Goal: Information Seeking & Learning: Learn about a topic

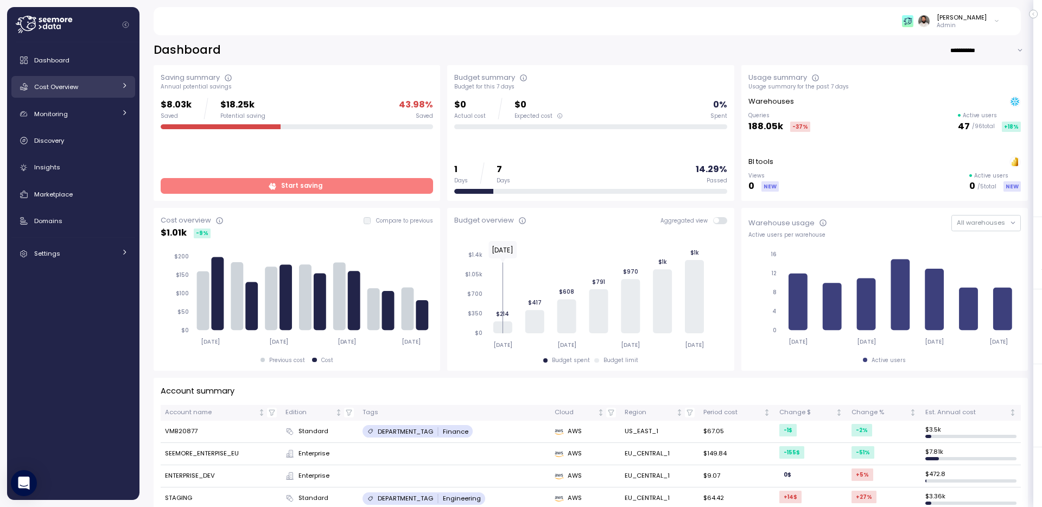
click at [90, 91] on div "Cost Overview" at bounding box center [74, 86] width 81 height 11
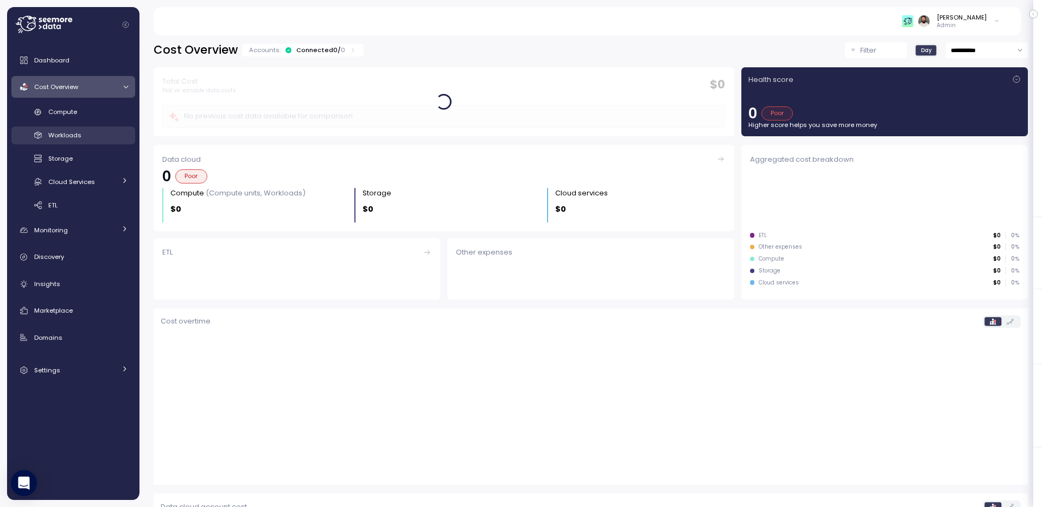
click at [92, 126] on link "Workloads" at bounding box center [73, 135] width 124 height 18
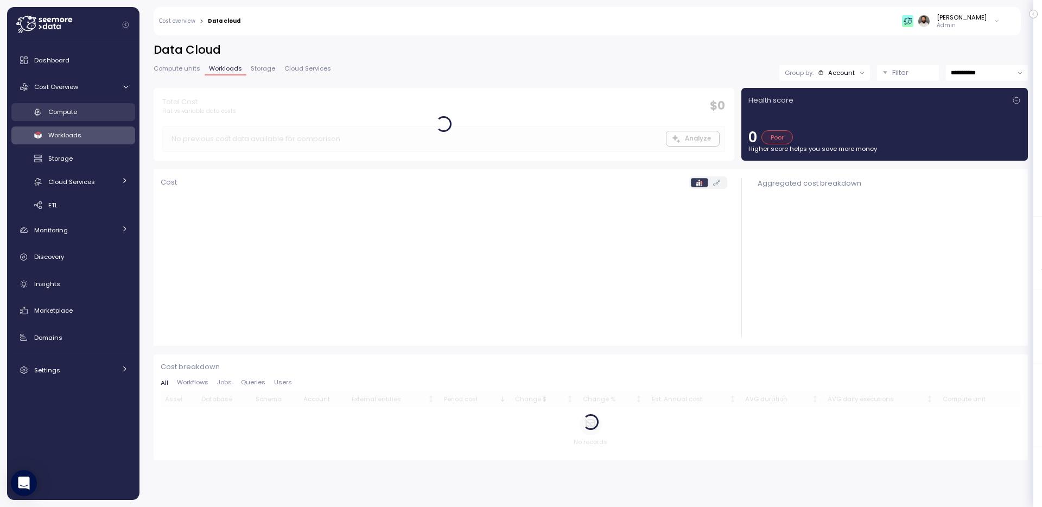
click at [92, 117] on div "Compute" at bounding box center [88, 111] width 80 height 11
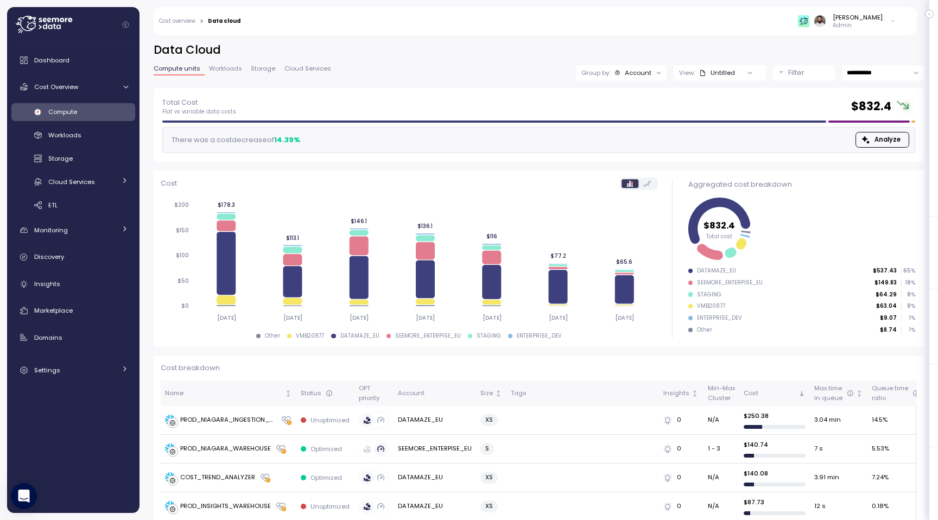
click at [879, 71] on input "**********" at bounding box center [882, 73] width 82 height 16
click at [871, 137] on span "Last 14 days" at bounding box center [865, 140] width 38 height 10
type input "**********"
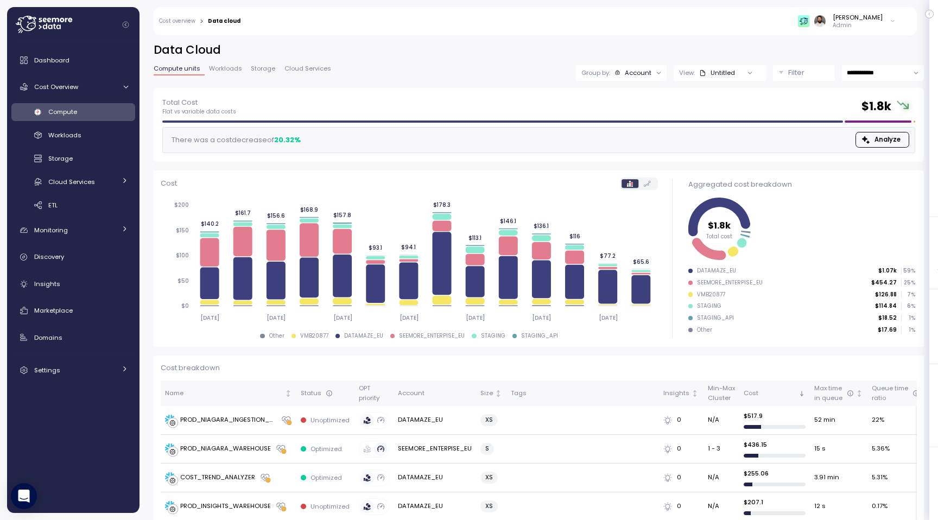
click at [713, 296] on div "VMB20877" at bounding box center [711, 295] width 28 height 8
copy div "VMB20877"
click at [103, 111] on div "Compute" at bounding box center [88, 111] width 80 height 11
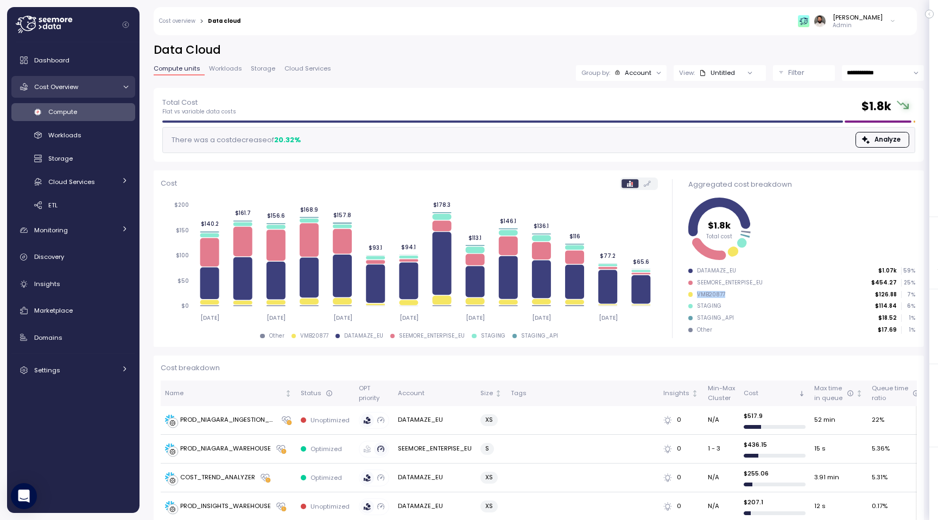
click at [79, 81] on div "Cost Overview" at bounding box center [74, 86] width 81 height 11
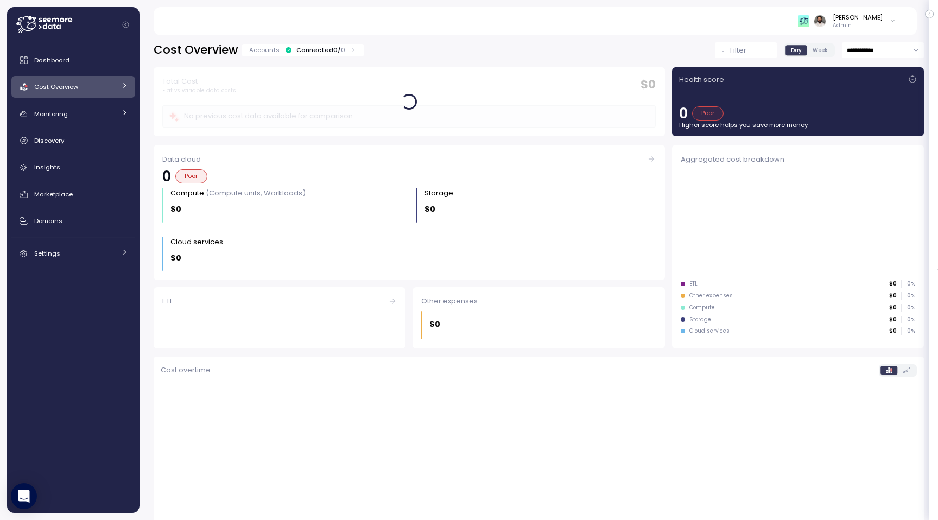
click at [341, 50] on div "Accounts: Connected 0 / 0" at bounding box center [302, 50] width 107 height 9
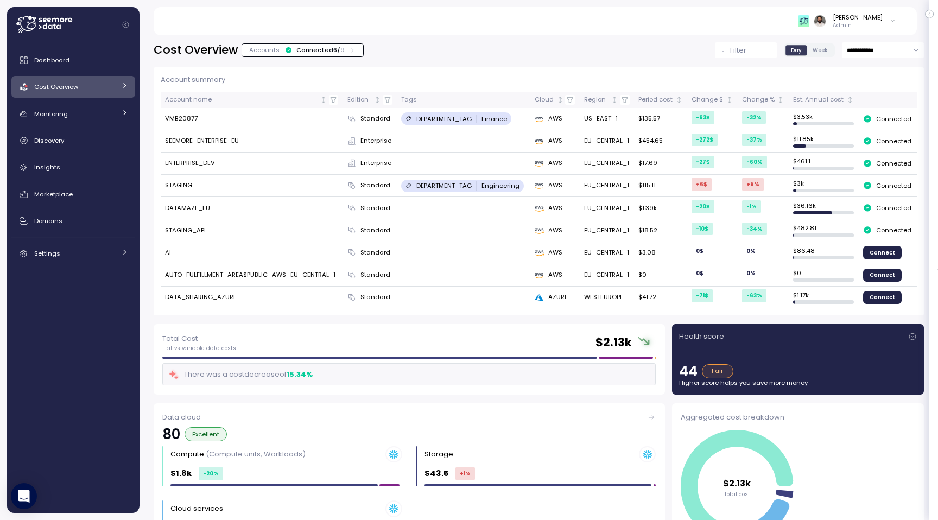
click at [477, 115] on div at bounding box center [476, 118] width 1 height 9
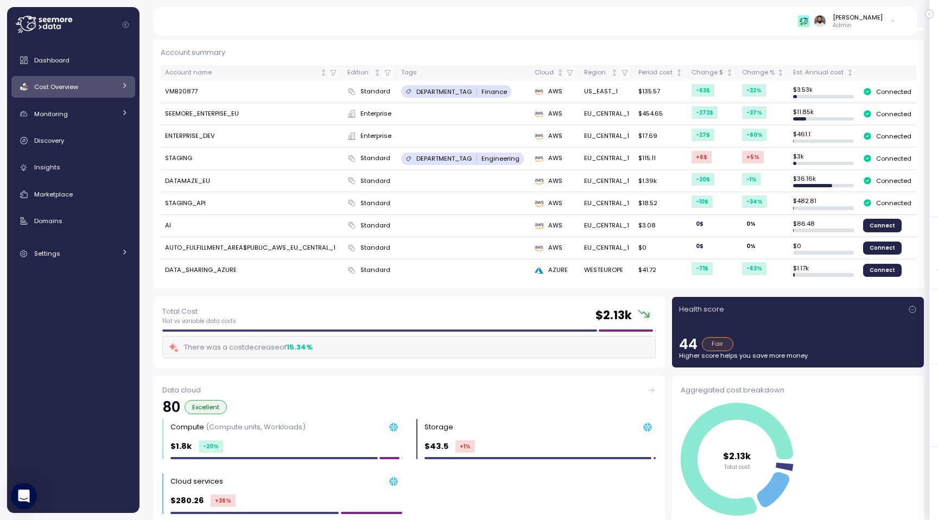
scroll to position [29, 0]
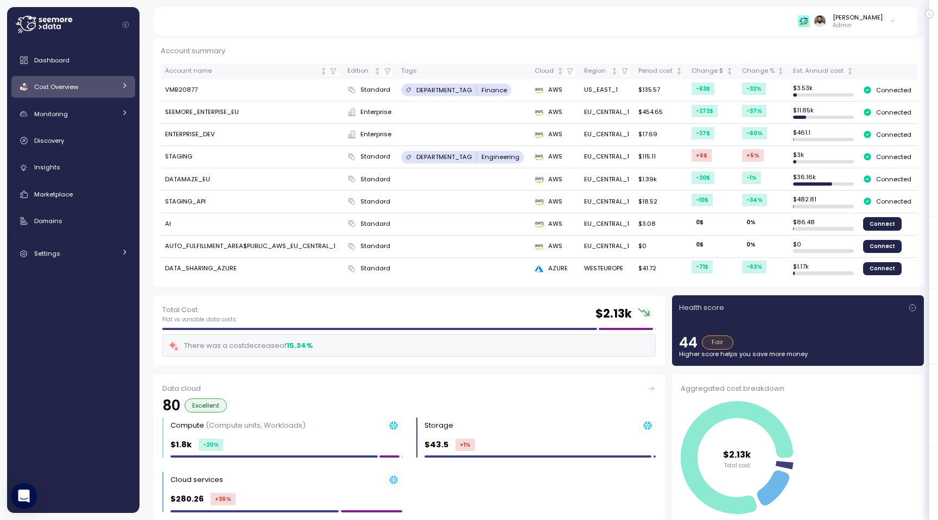
click at [203, 263] on td "DATA_SHARING_AZURE" at bounding box center [252, 269] width 182 height 22
copy td "DATA_SHARING_AZURE"
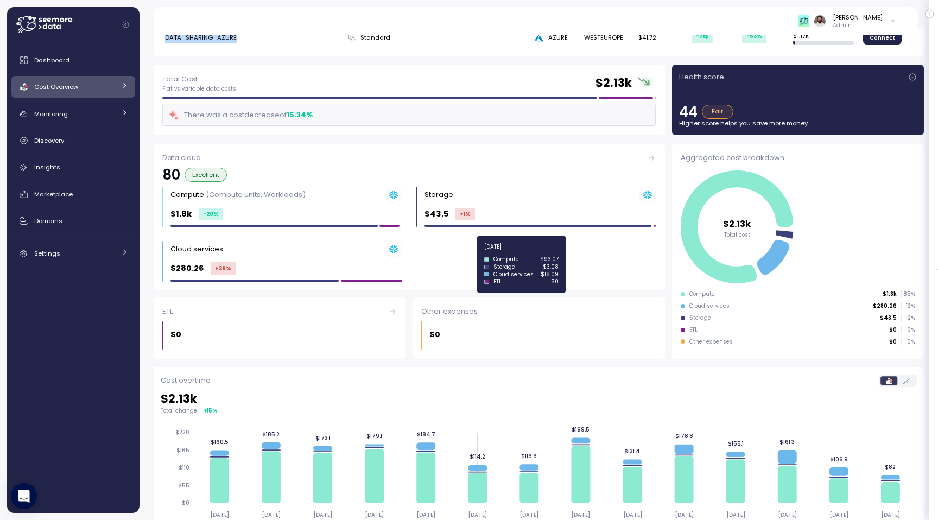
scroll to position [0, 0]
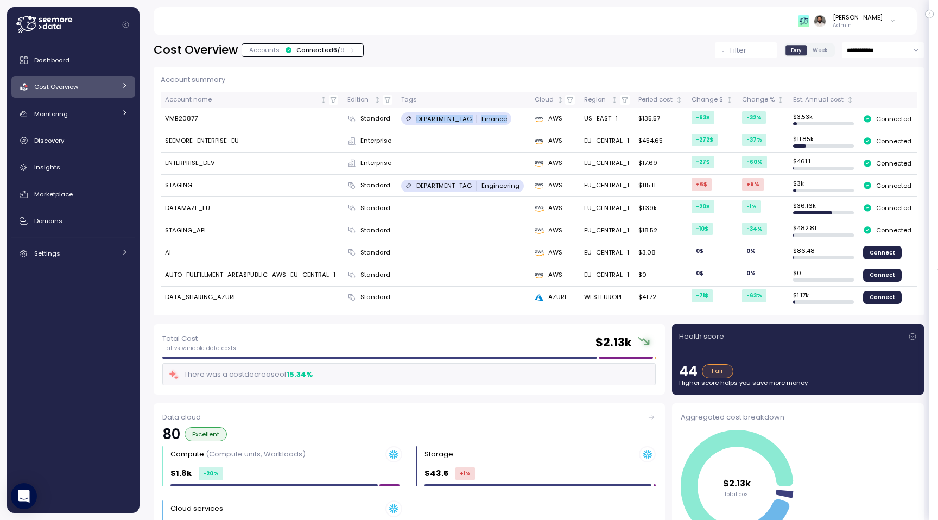
drag, startPoint x: 399, startPoint y: 119, endPoint x: 512, endPoint y: 118, distance: 112.8
click at [512, 119] on td "DEPARTMENT_TAG Finance" at bounding box center [463, 119] width 133 height 22
click at [114, 91] on div "Cost Overview" at bounding box center [74, 86] width 81 height 11
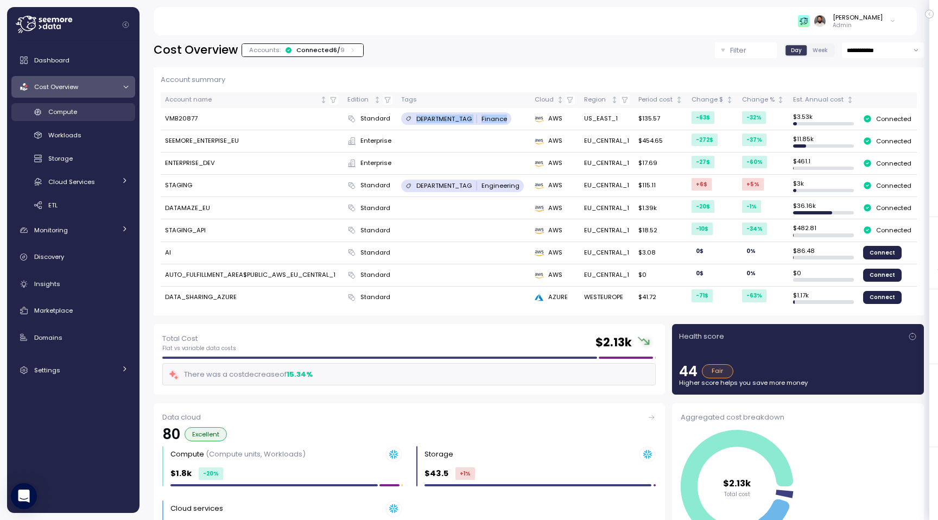
click at [98, 115] on div "Compute" at bounding box center [88, 111] width 80 height 11
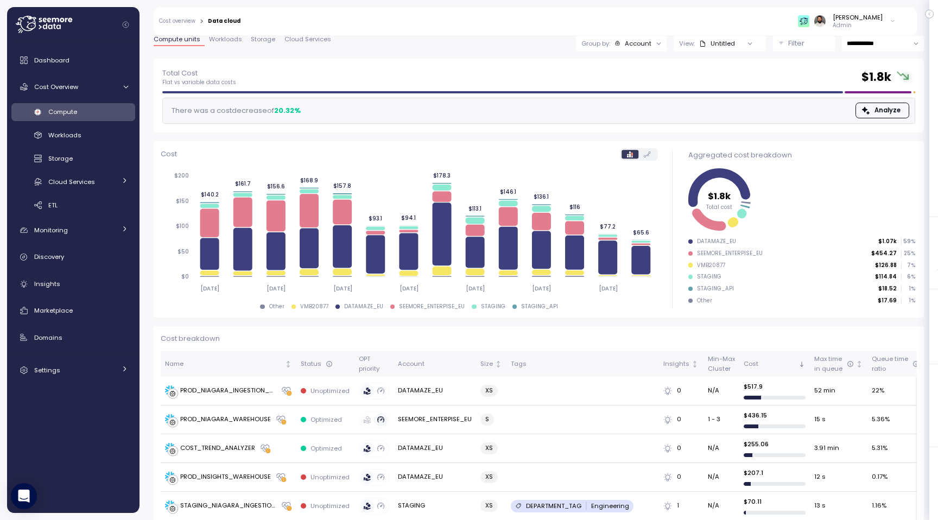
scroll to position [21, 0]
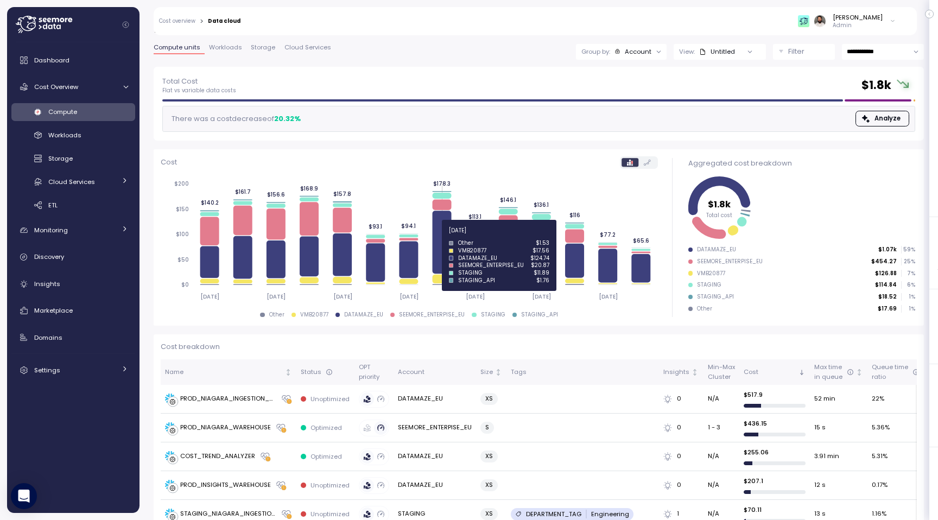
click at [437, 236] on icon at bounding box center [441, 242] width 19 height 63
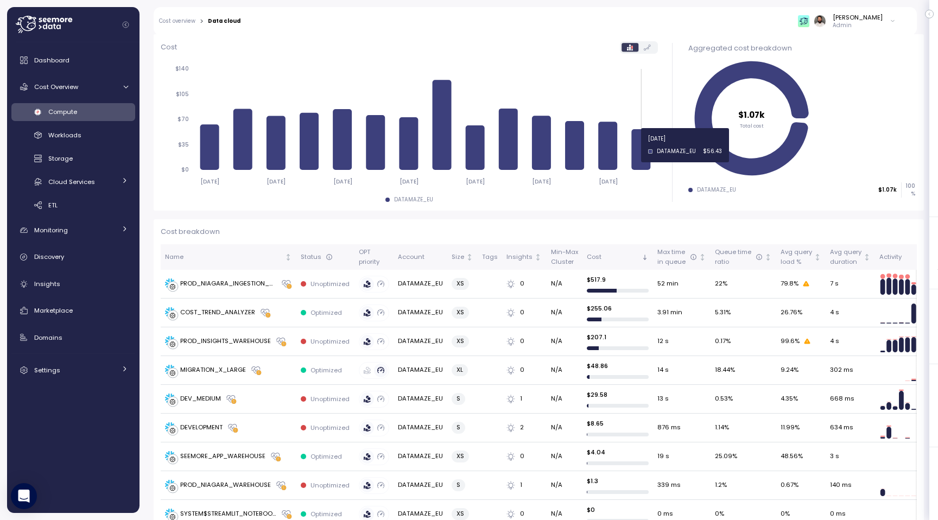
click at [643, 145] on icon at bounding box center [640, 149] width 19 height 41
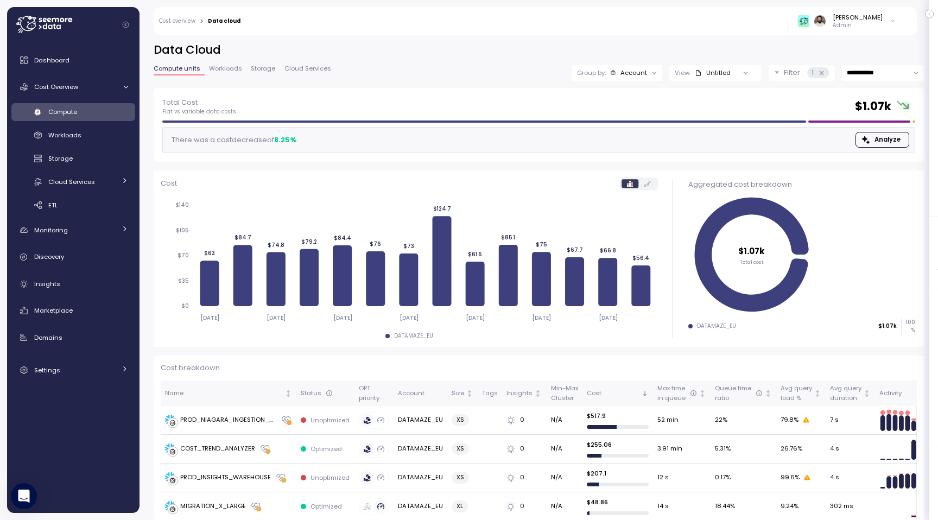
click at [818, 74] on icon at bounding box center [821, 72] width 7 height 7
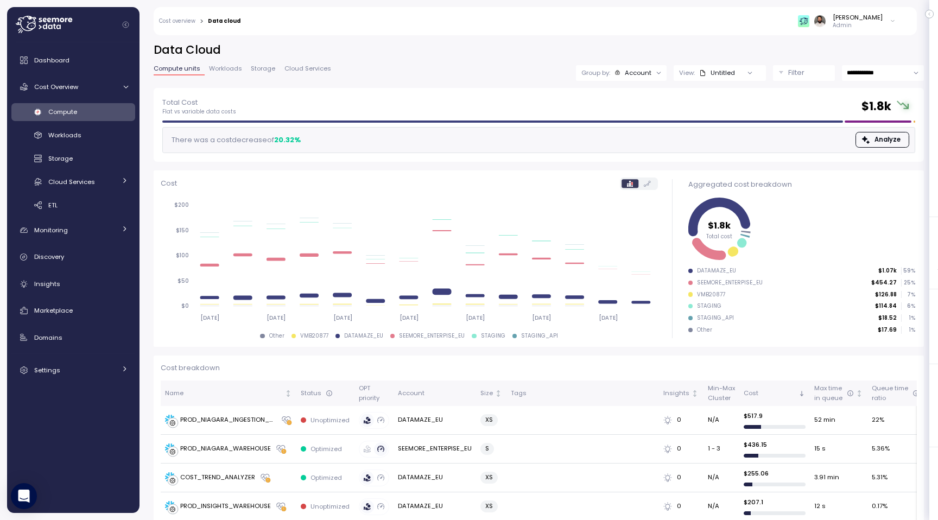
click at [732, 71] on div "Untitled" at bounding box center [717, 72] width 36 height 9
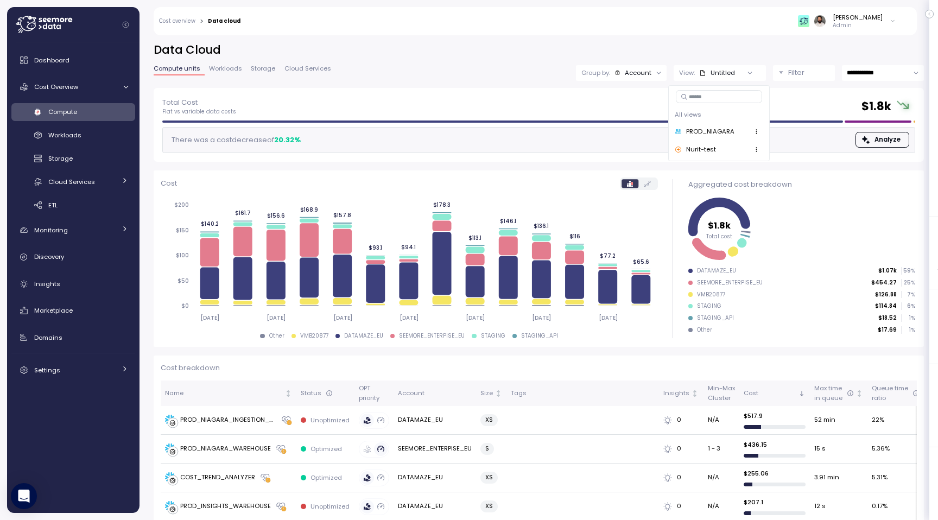
click at [735, 138] on div "PROD_NIAGARA" at bounding box center [718, 132] width 97 height 18
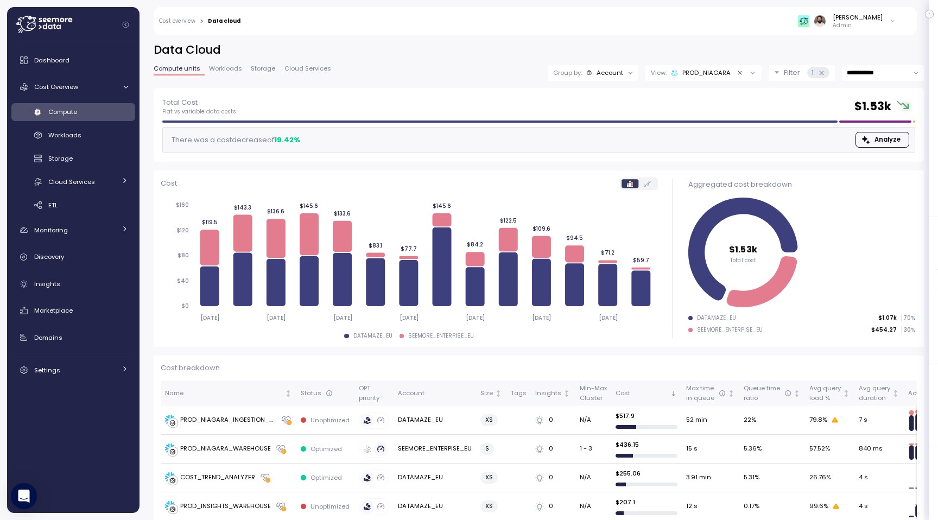
click at [703, 66] on div "View: PROD_NIAGARA" at bounding box center [703, 73] width 116 height 16
click at [789, 75] on p "Filter" at bounding box center [791, 72] width 16 height 11
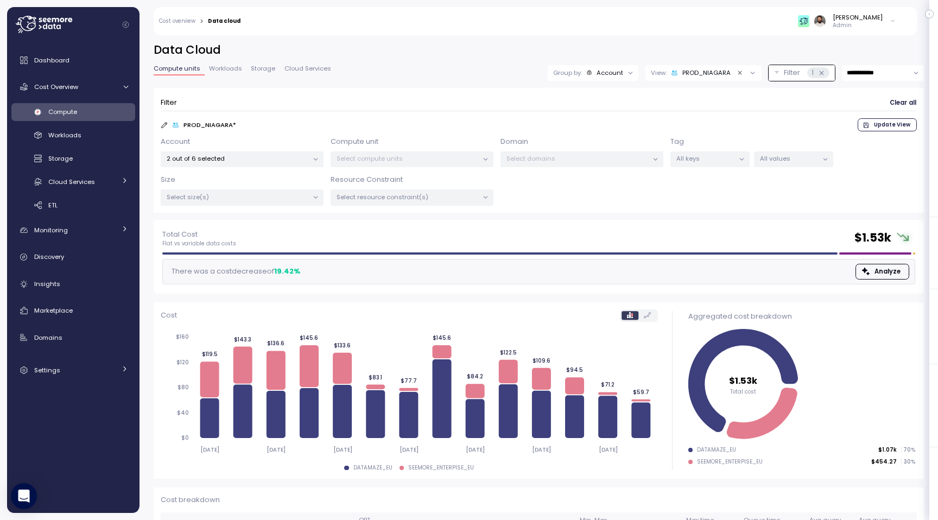
click at [163, 124] on icon at bounding box center [164, 125] width 6 height 6
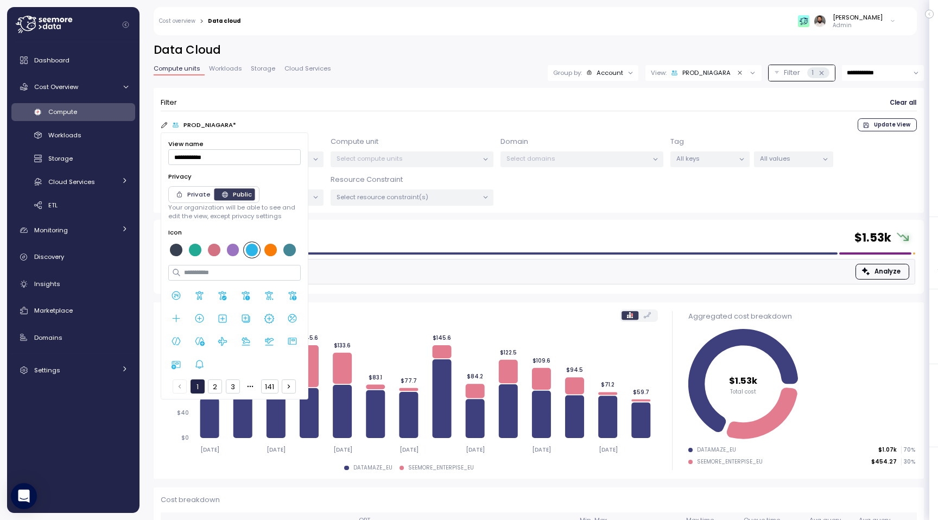
click at [240, 126] on div "PROD_NIAGARA * Update View" at bounding box center [539, 124] width 756 height 13
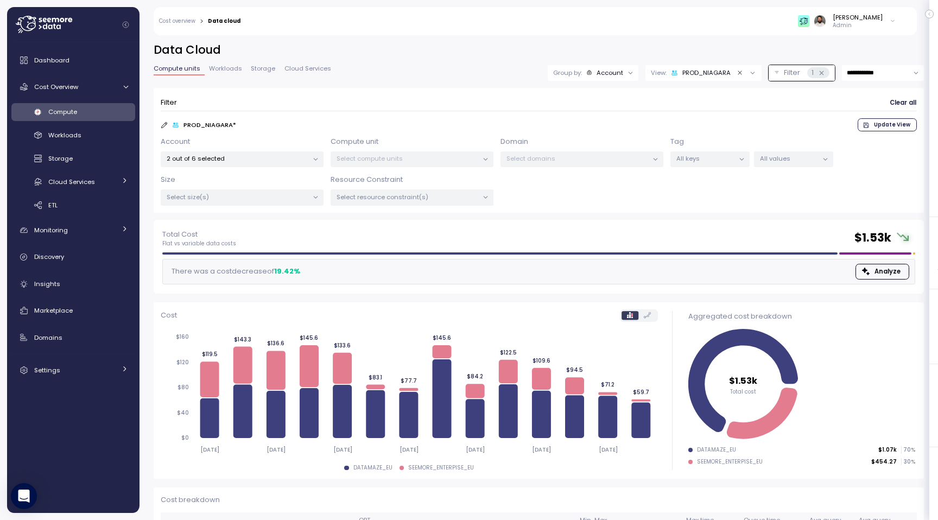
click at [240, 126] on div "PROD_NIAGARA * Update View" at bounding box center [539, 124] width 756 height 13
click at [698, 68] on div "PROD_NIAGARA" at bounding box center [701, 72] width 60 height 9
click at [738, 133] on icon "button" at bounding box center [739, 131] width 7 height 7
click at [311, 69] on span "Cloud Services" at bounding box center [307, 69] width 47 height 6
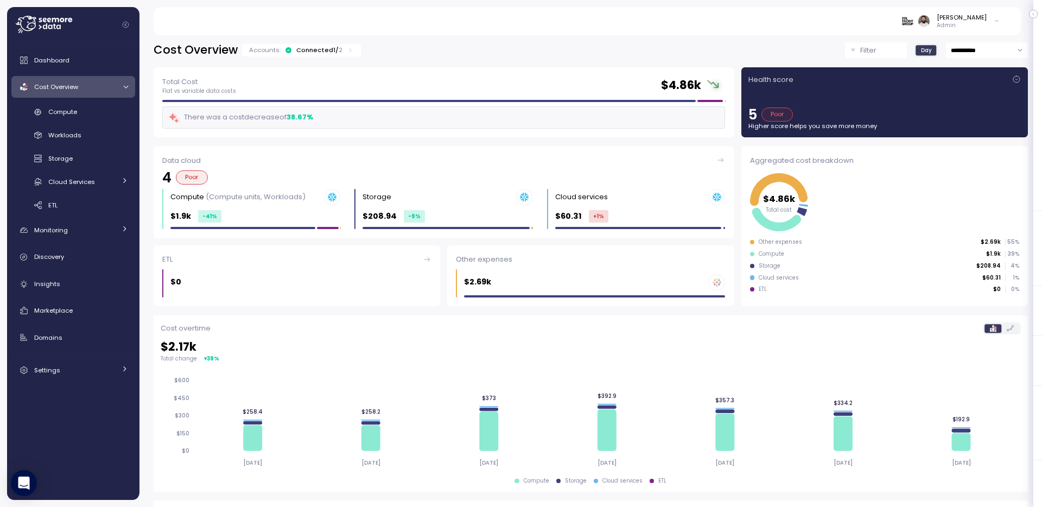
click at [317, 49] on div "Connected 1 / 2" at bounding box center [319, 50] width 46 height 9
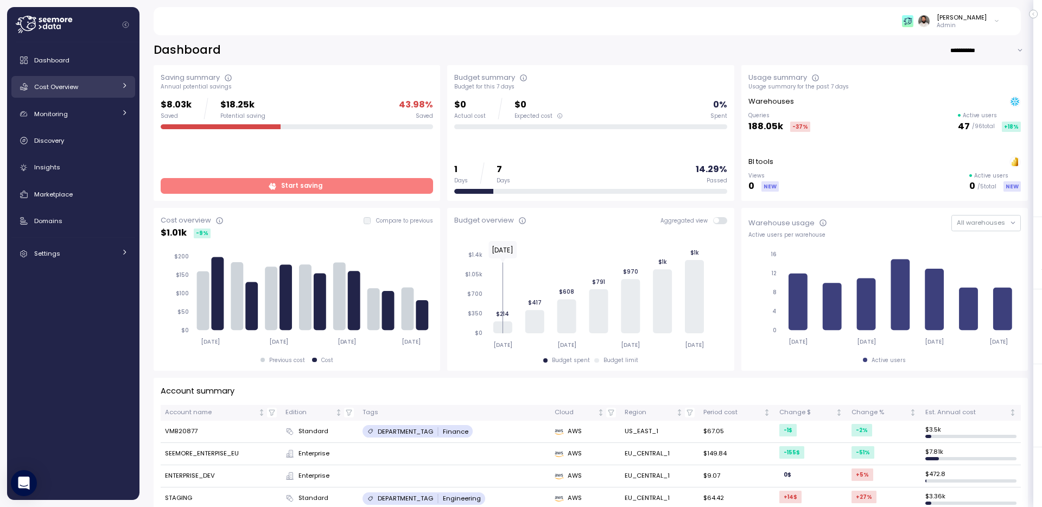
click at [84, 77] on link "Cost Overview" at bounding box center [73, 87] width 124 height 22
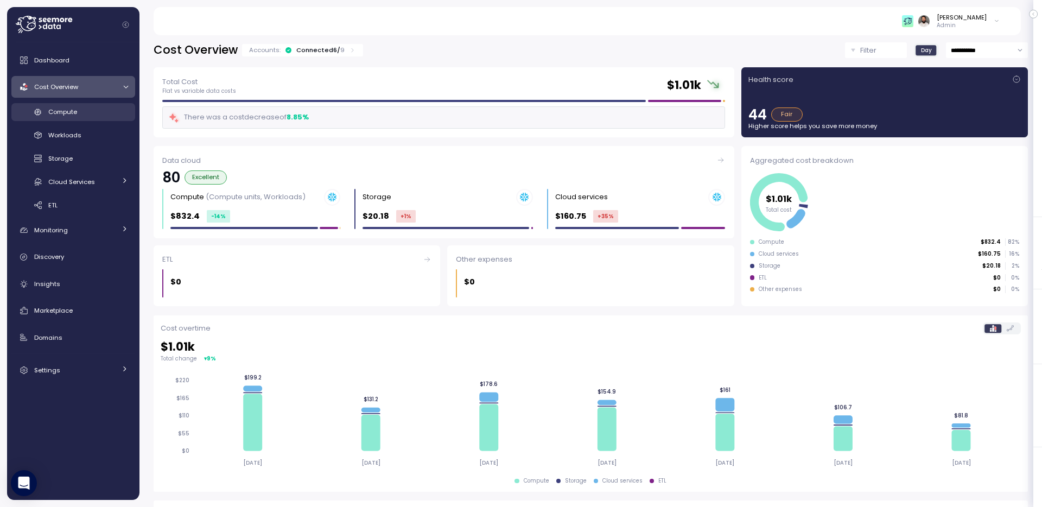
click at [105, 109] on div "Compute" at bounding box center [88, 111] width 80 height 11
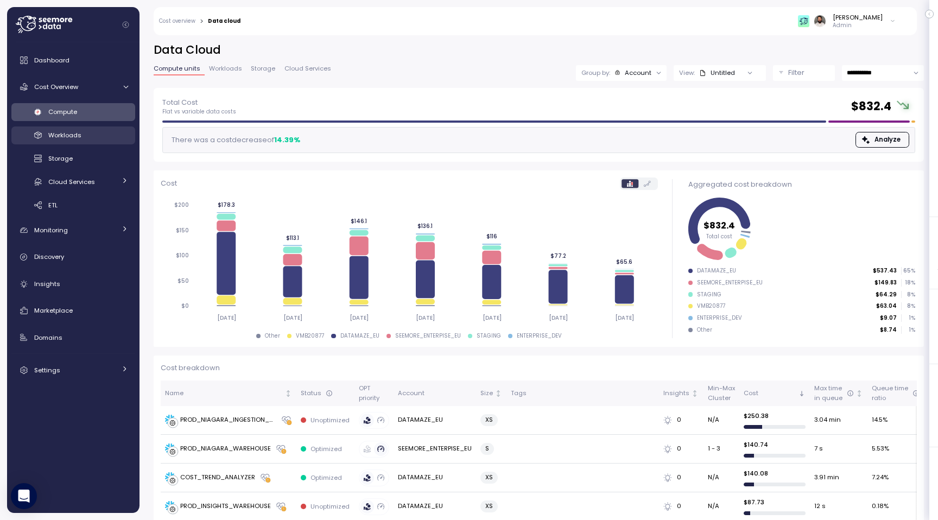
click at [97, 130] on div "Workloads" at bounding box center [88, 135] width 80 height 11
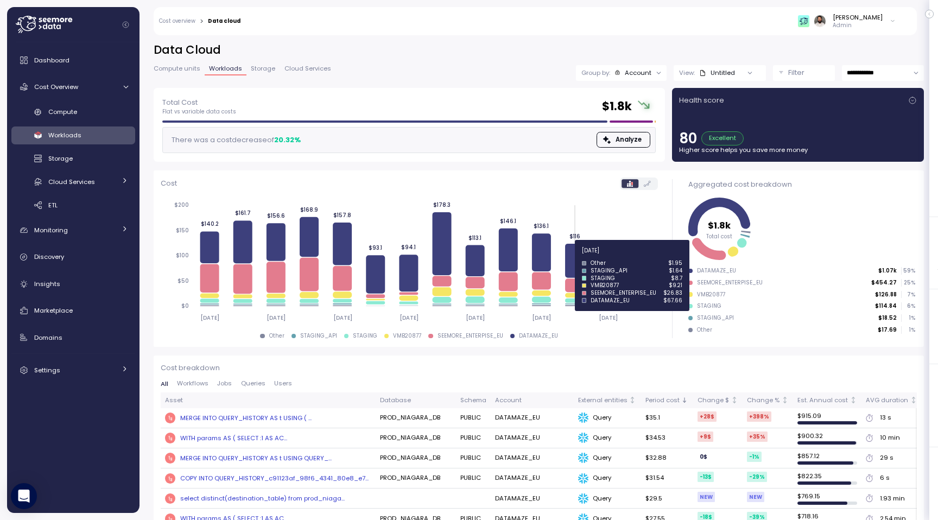
click at [581, 262] on icon at bounding box center [574, 261] width 19 height 34
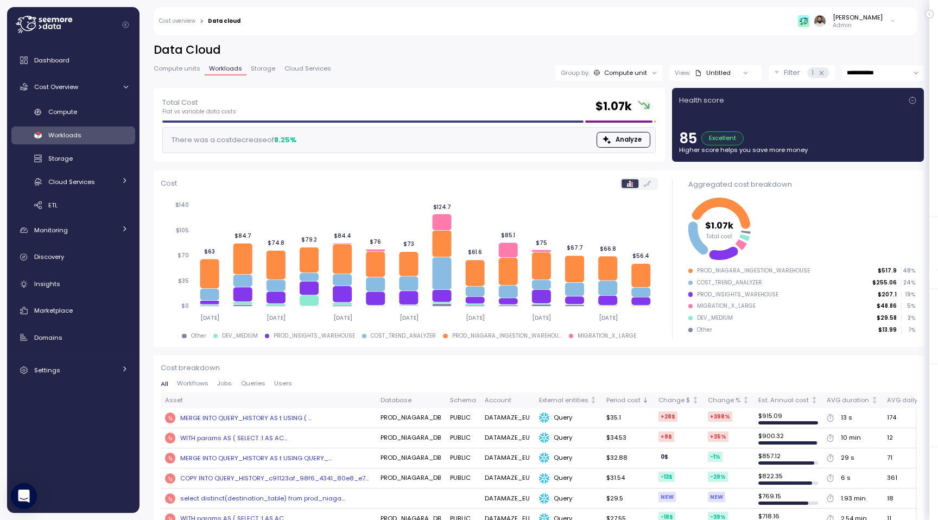
click at [188, 23] on link "Cost overview" at bounding box center [177, 20] width 36 height 5
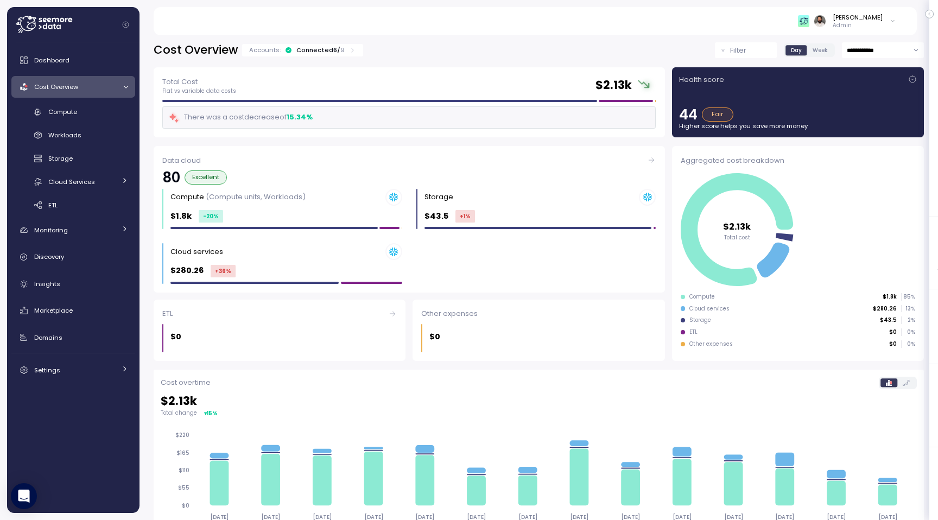
click at [313, 57] on div "Cost Overview Accounts: Connected 6 / 9" at bounding box center [259, 50] width 210 height 16
click at [313, 52] on div "Connected 6 / 9" at bounding box center [320, 50] width 48 height 9
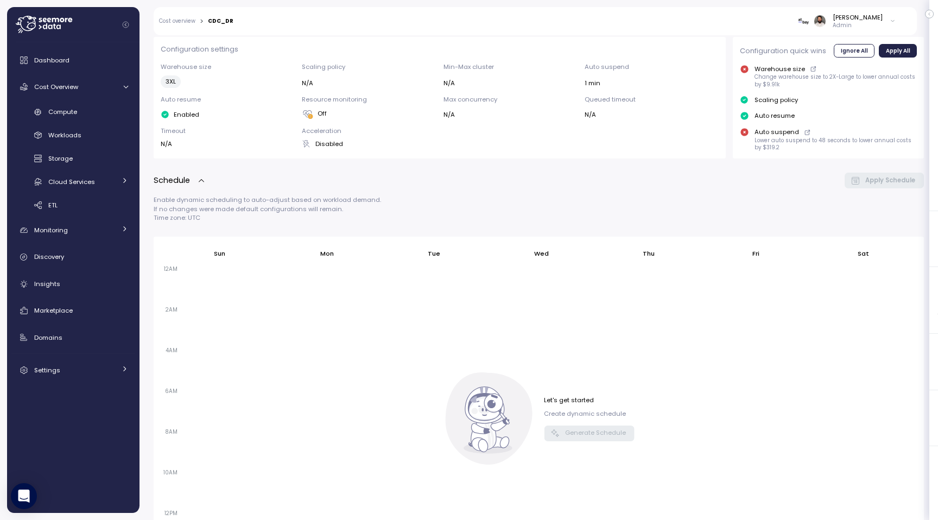
scroll to position [219, 0]
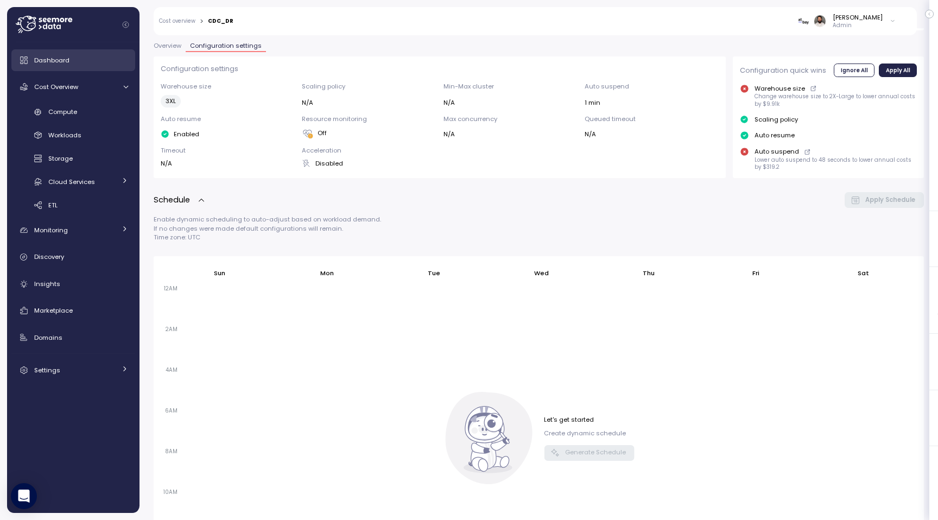
click at [80, 67] on link "Dashboard" at bounding box center [73, 60] width 124 height 22
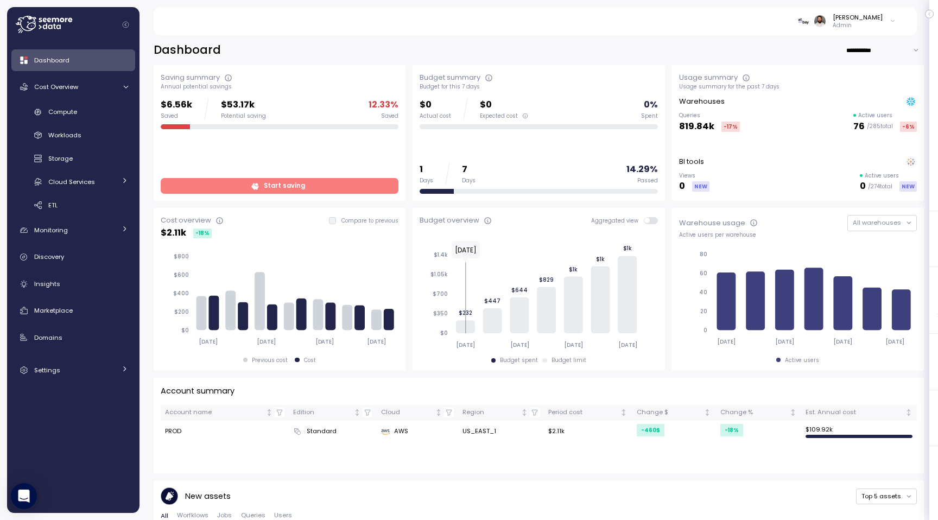
click at [359, 185] on span "Start saving" at bounding box center [279, 185] width 224 height 15
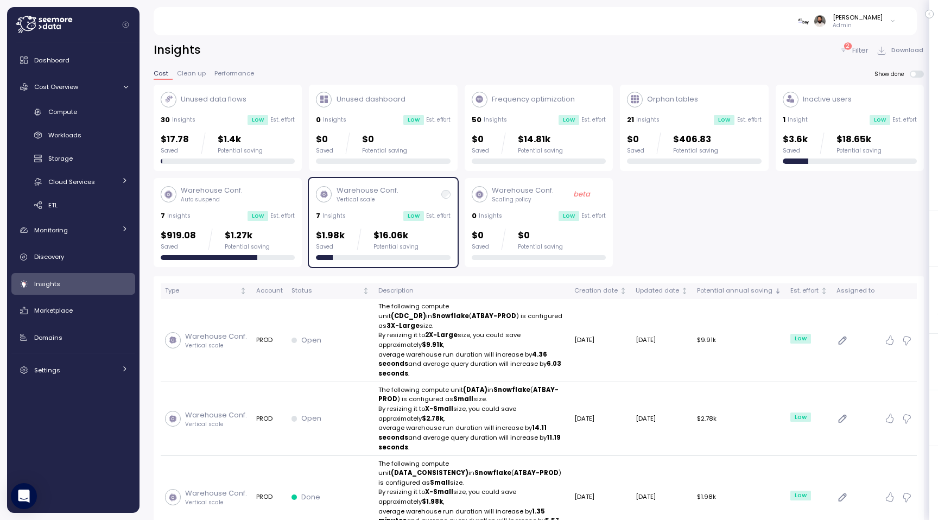
click at [361, 211] on div "7 Insights Low Est. effort" at bounding box center [383, 216] width 134 height 11
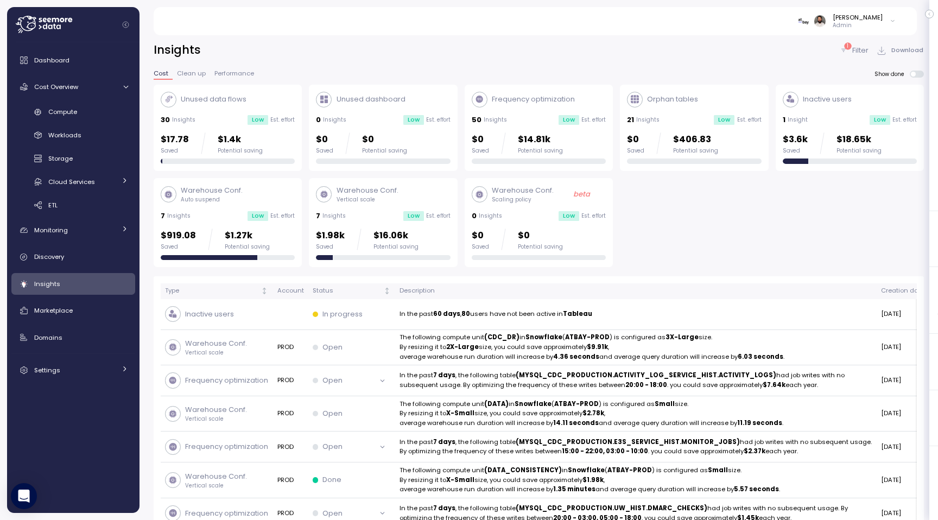
click at [361, 211] on div "7 Insights Low Est. effort" at bounding box center [383, 216] width 134 height 11
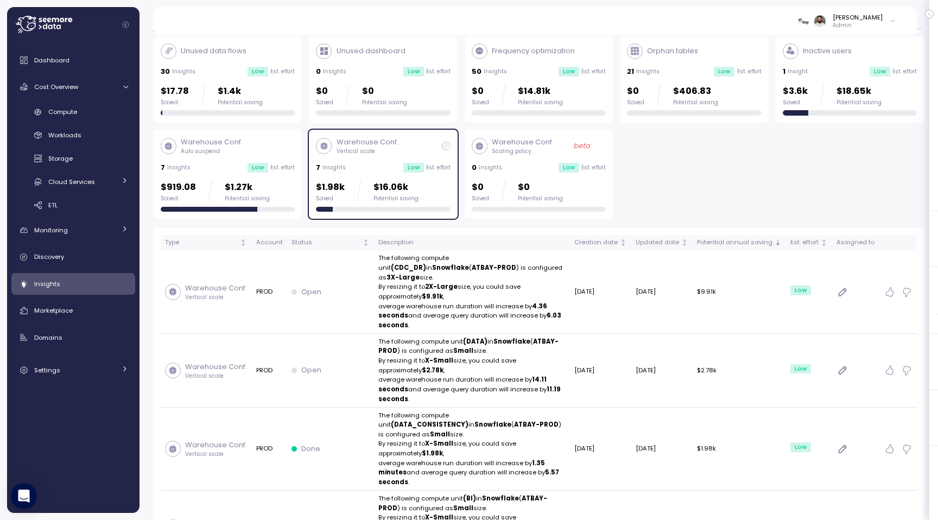
scroll to position [58, 0]
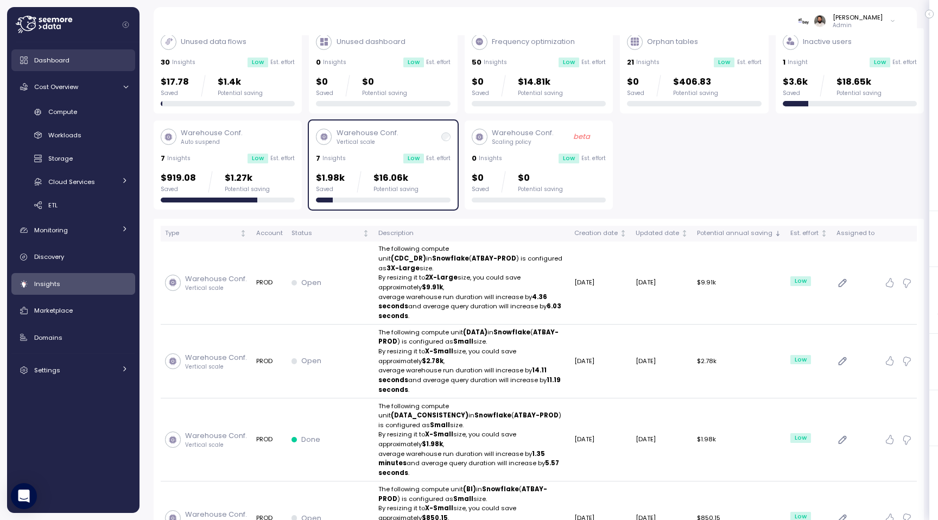
click at [78, 60] on div "Dashboard" at bounding box center [81, 60] width 94 height 11
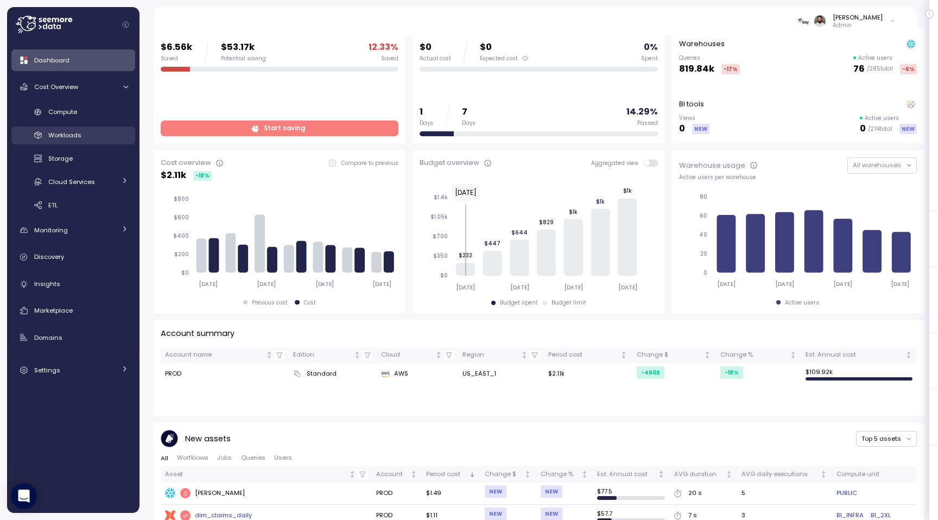
click at [73, 142] on link "Workloads" at bounding box center [73, 135] width 124 height 18
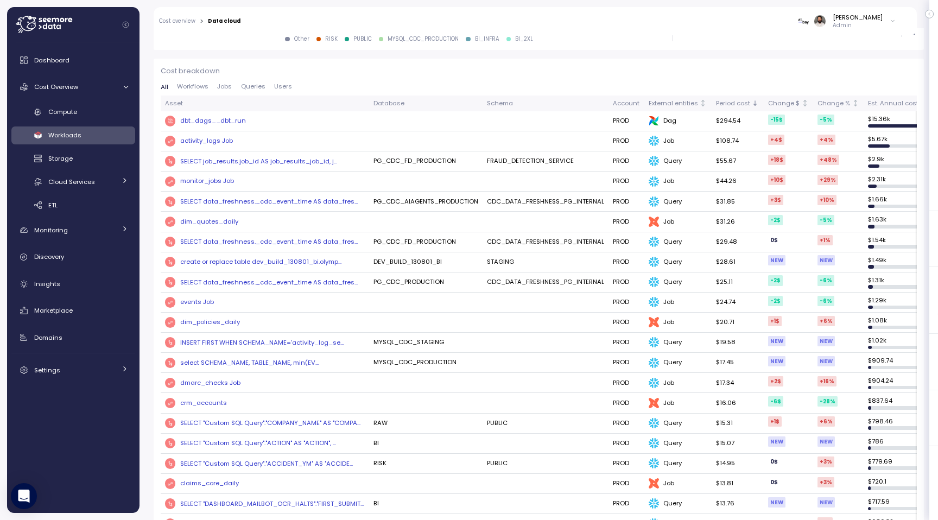
click at [218, 141] on div "activity_logs Job" at bounding box center [206, 141] width 53 height 10
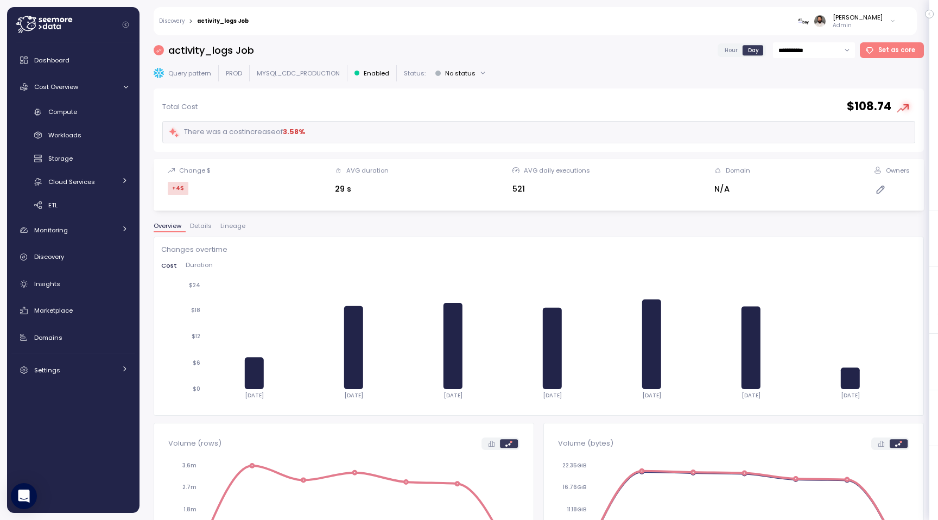
click at [730, 46] on label "Hour" at bounding box center [731, 50] width 24 height 10
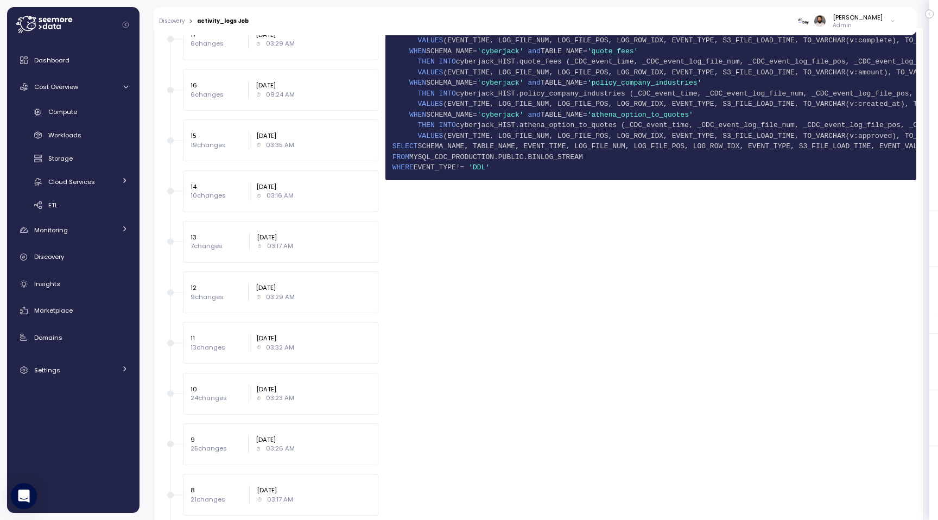
scroll to position [2055, 0]
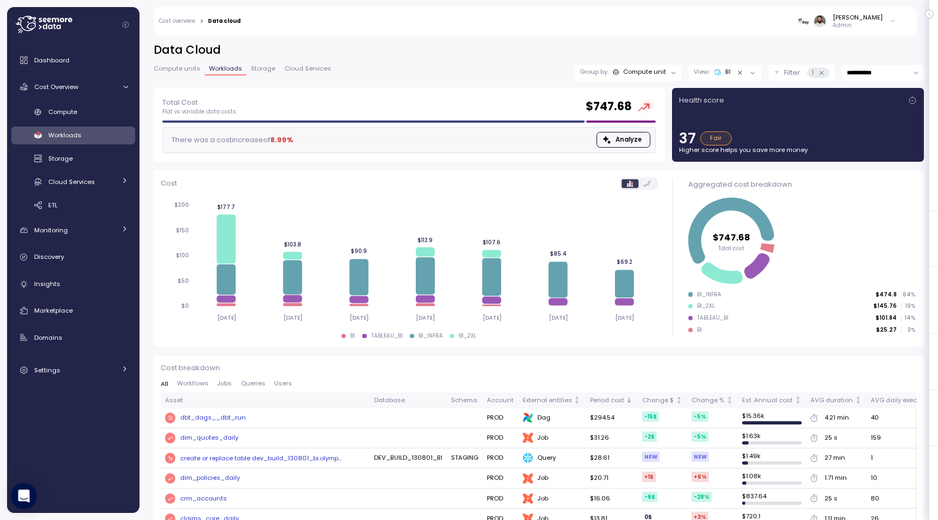
click at [183, 69] on span "Compute units" at bounding box center [177, 69] width 47 height 6
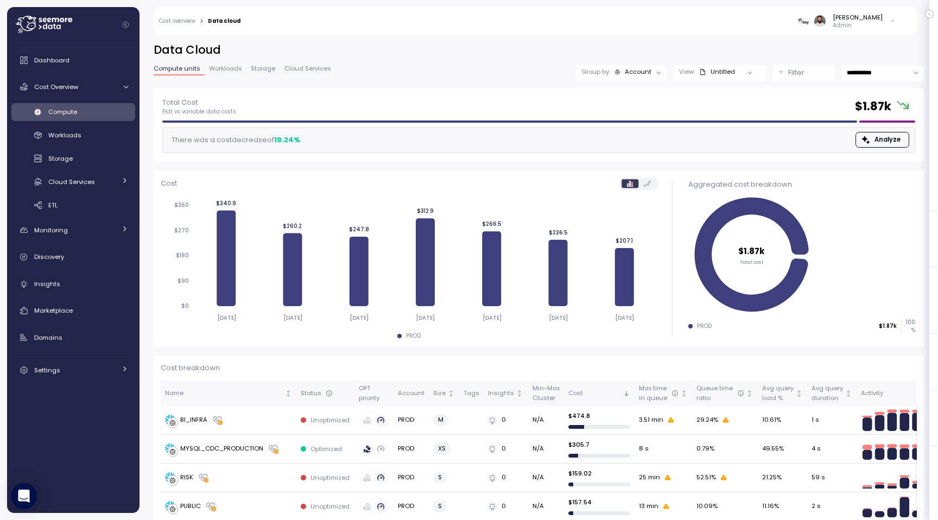
click at [226, 72] on span "Workloads" at bounding box center [225, 69] width 33 height 6
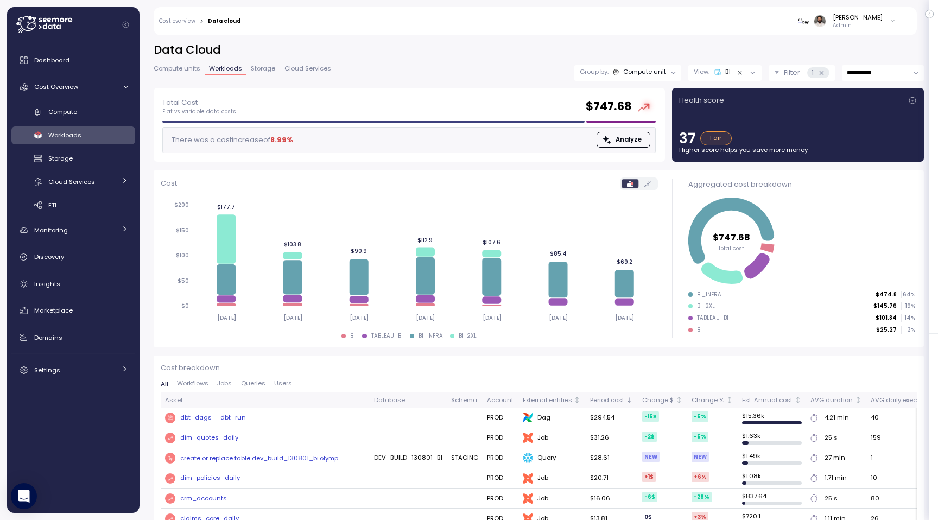
click at [815, 74] on div "1" at bounding box center [818, 72] width 22 height 11
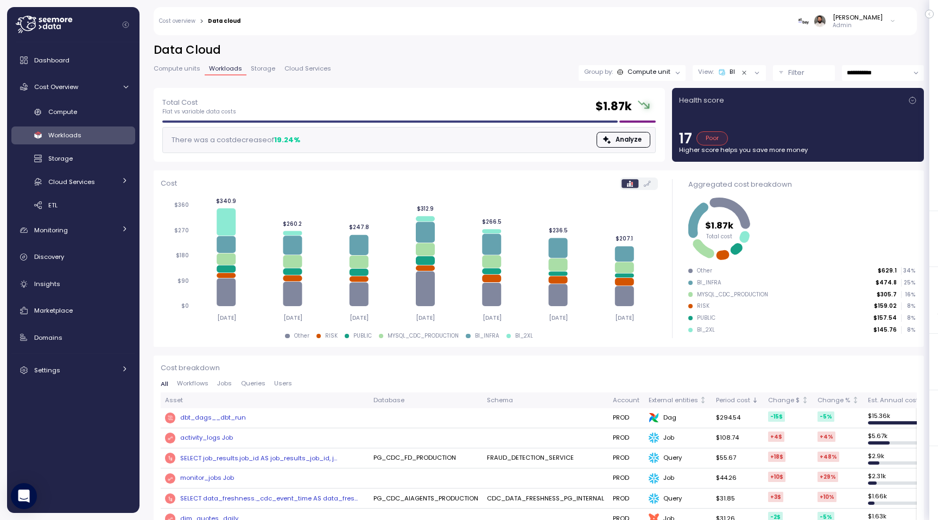
click at [662, 69] on div "Compute unit" at bounding box center [648, 71] width 43 height 9
click at [645, 113] on div "Tags" at bounding box center [630, 115] width 65 height 13
click at [670, 56] on h2 "Data Cloud" at bounding box center [539, 50] width 770 height 16
click at [255, 386] on span "Queries" at bounding box center [253, 383] width 24 height 6
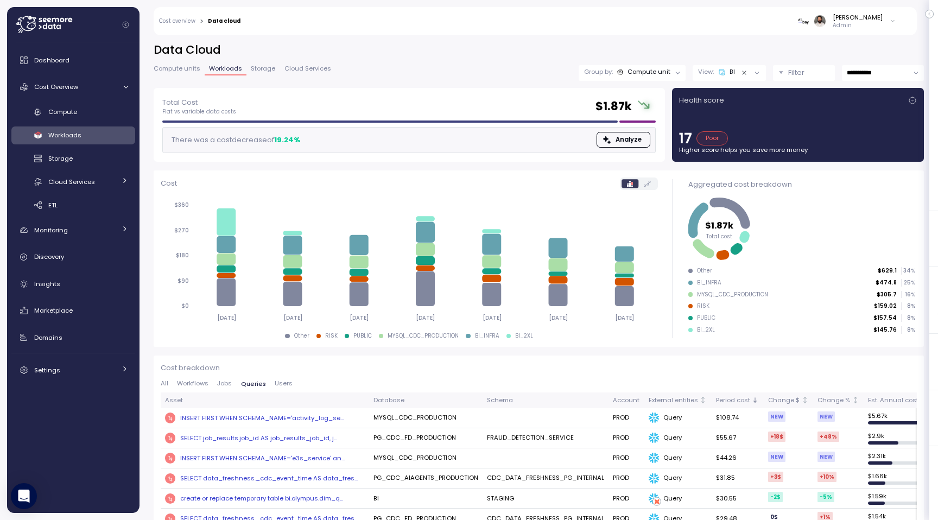
click at [226, 385] on span "Jobs" at bounding box center [224, 383] width 15 height 6
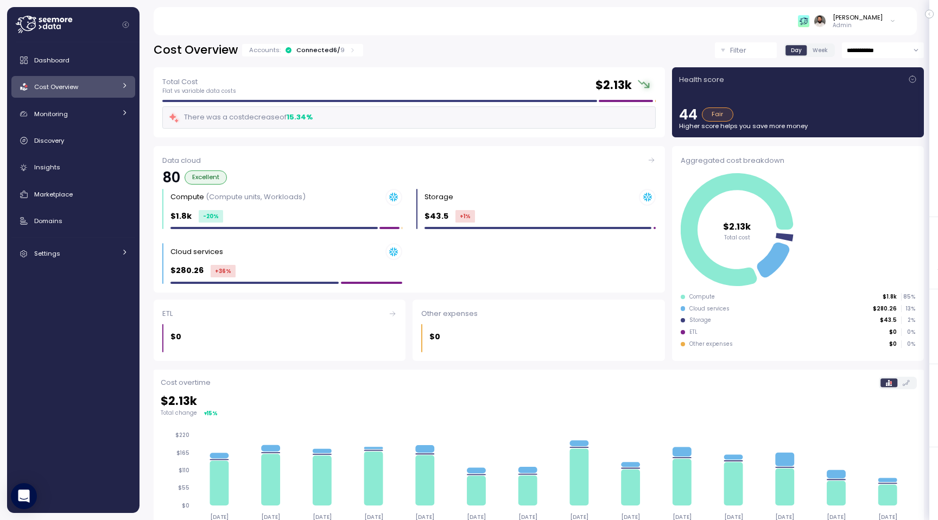
click at [313, 52] on div "Connected 6 / 9" at bounding box center [320, 50] width 48 height 9
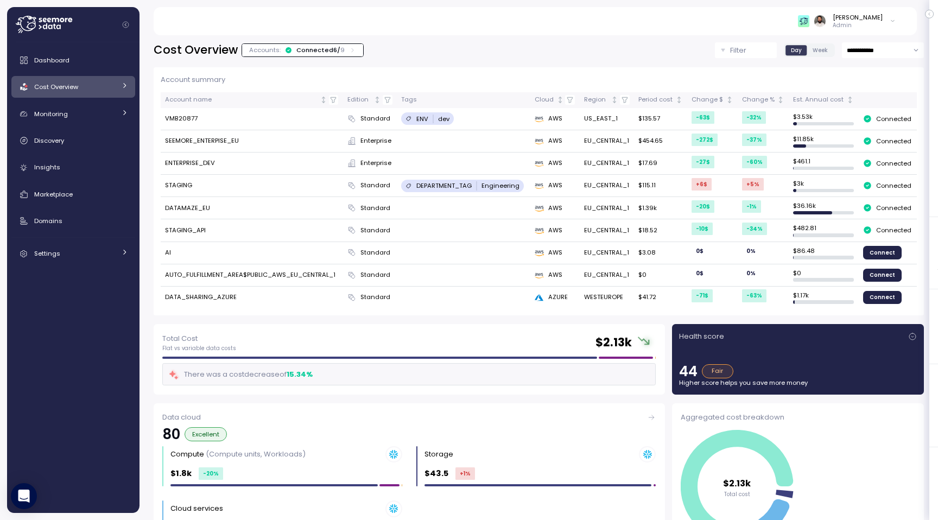
click at [349, 54] on div "Accounts: Connected 6 / 9" at bounding box center [302, 50] width 107 height 9
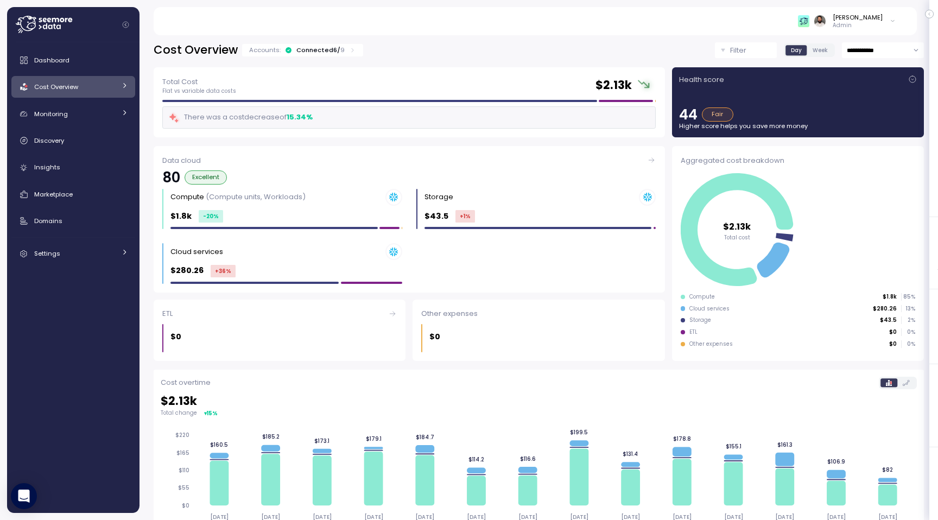
click at [349, 54] on div "Accounts: Connected 6 / 9" at bounding box center [302, 50] width 107 height 9
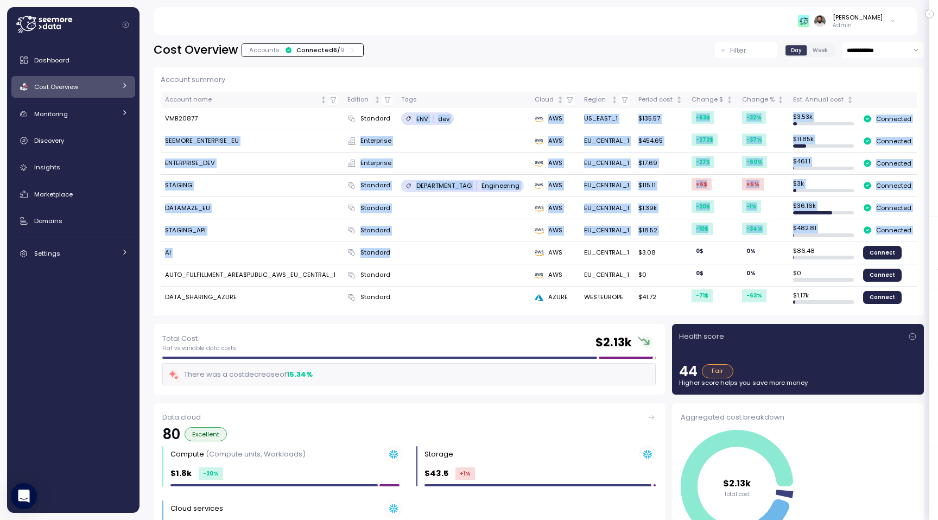
drag, startPoint x: 404, startPoint y: 112, endPoint x: 424, endPoint y: 252, distance: 141.4
click at [424, 252] on tbody "VMB20877 Standard ENV dev AWS US_EAST_1 $135.57 -63 $ -32 % $ 3.53k Connected S…" at bounding box center [539, 208] width 756 height 200
click at [424, 252] on td at bounding box center [463, 253] width 133 height 22
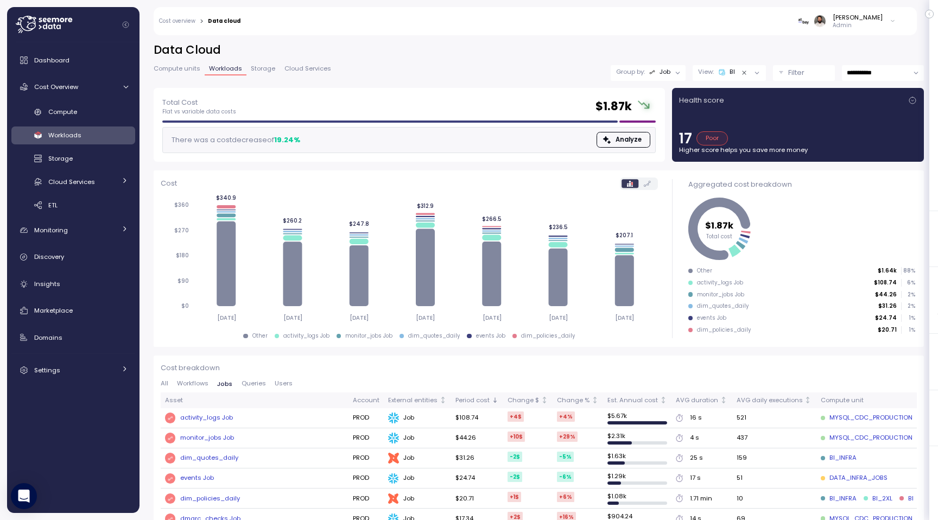
click at [653, 72] on icon at bounding box center [652, 72] width 6 height 6
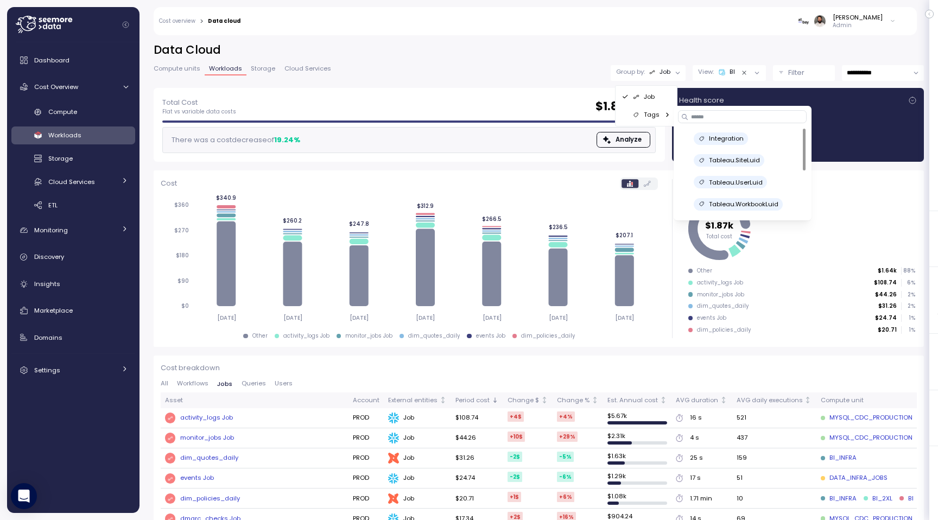
click at [651, 112] on p "Tags" at bounding box center [651, 114] width 16 height 9
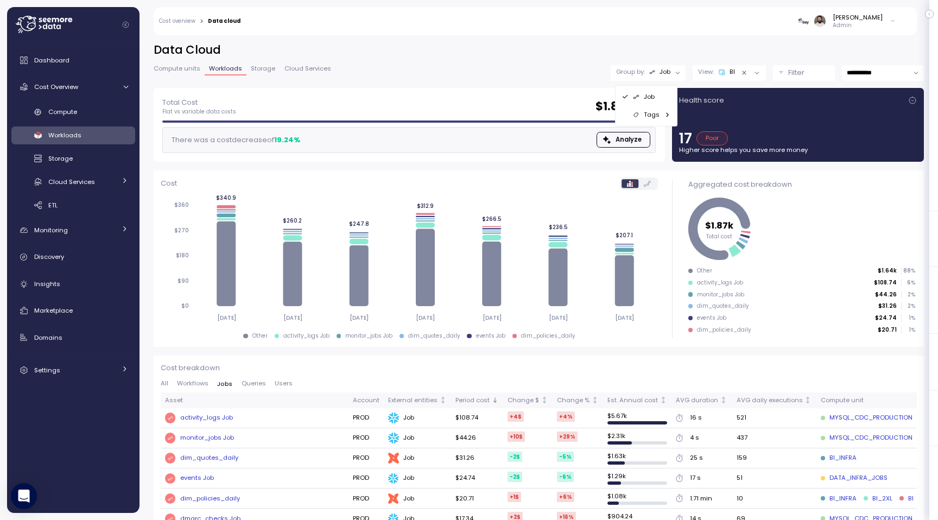
click at [651, 112] on p "Tags" at bounding box center [651, 114] width 16 height 9
click at [776, 48] on h2 "Data Cloud" at bounding box center [539, 50] width 770 height 16
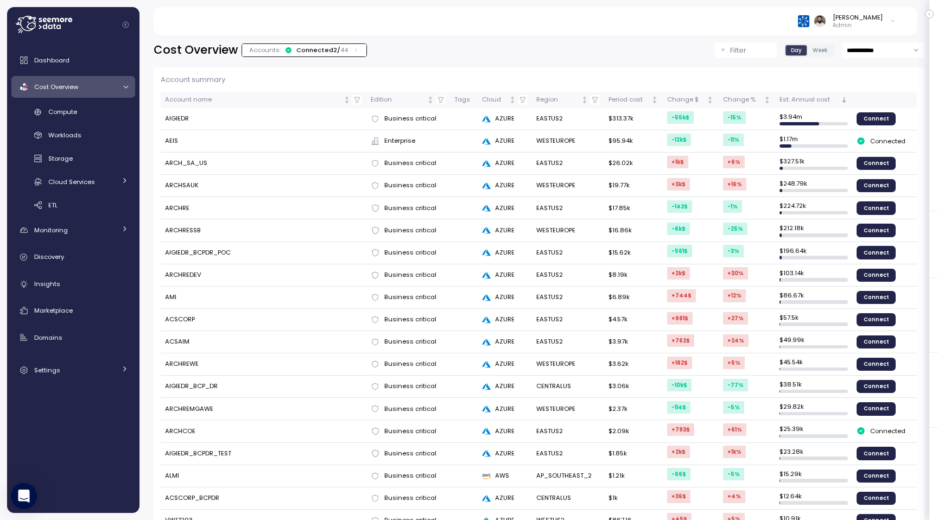
click at [175, 142] on td "AEIS" at bounding box center [264, 141] width 206 height 22
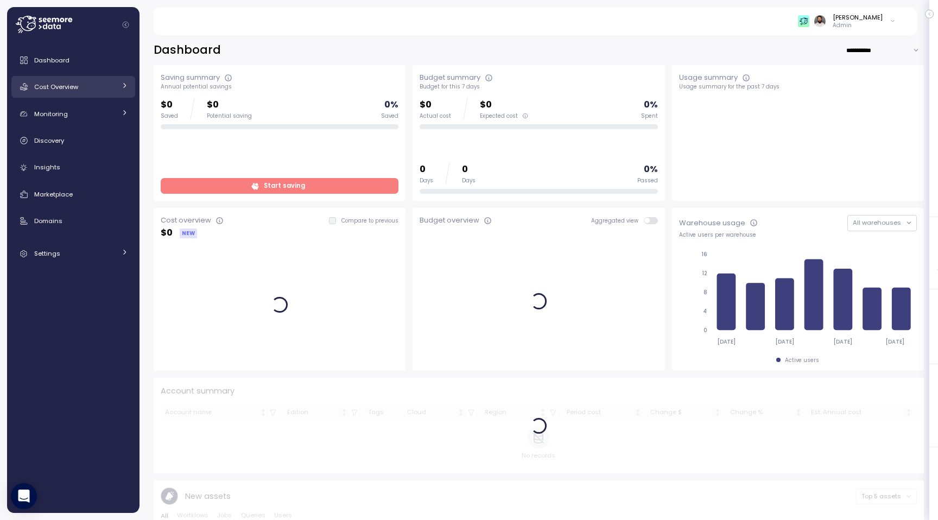
click at [85, 84] on div "Cost Overview" at bounding box center [74, 86] width 81 height 11
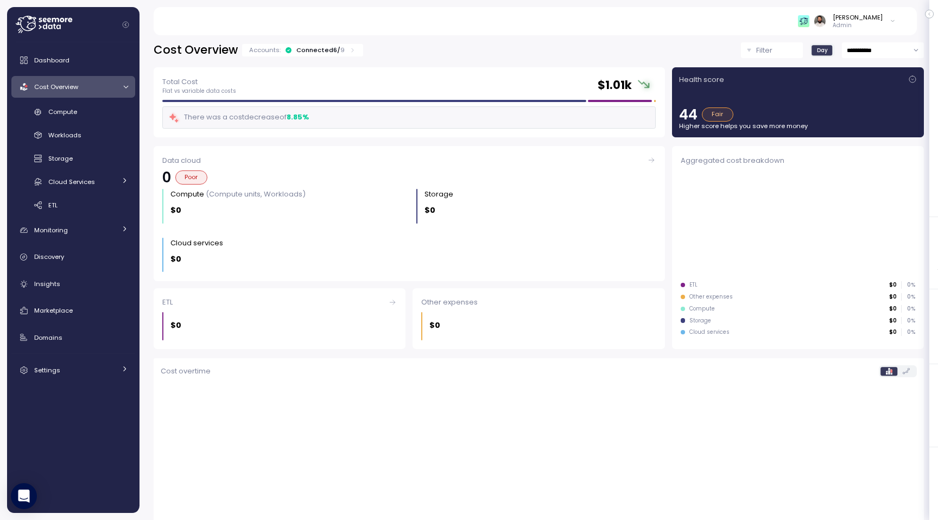
click at [307, 53] on div "Connected 6 / 9" at bounding box center [320, 50] width 48 height 9
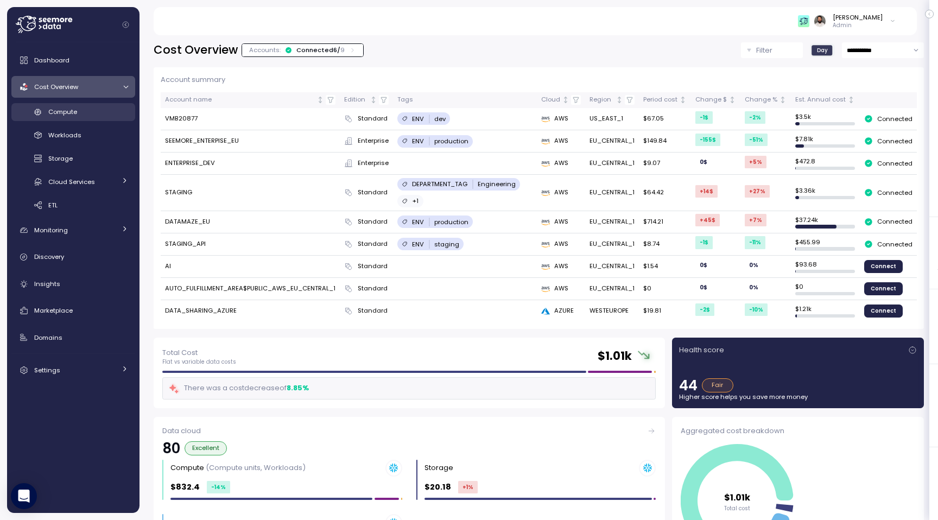
click at [105, 107] on div "Compute" at bounding box center [88, 111] width 80 height 11
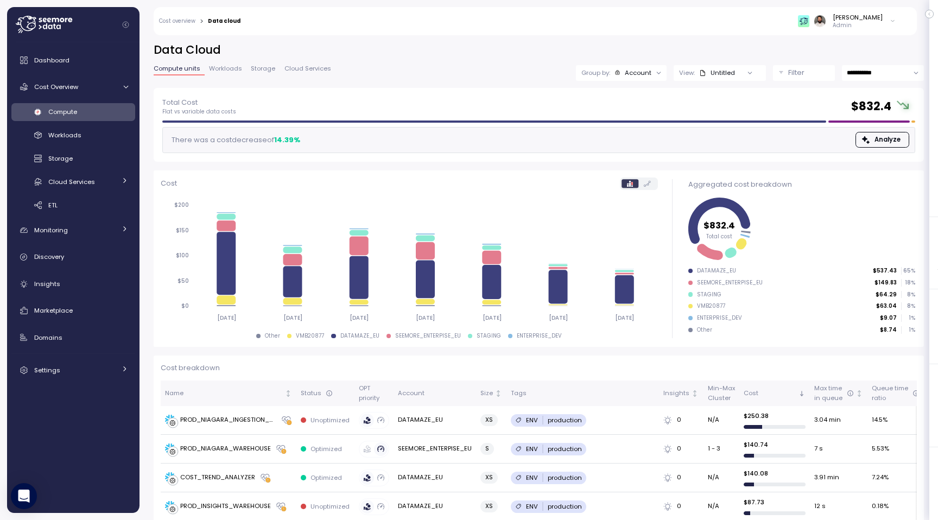
click at [694, 66] on div "View: Untitled" at bounding box center [719, 73] width 92 height 16
click at [647, 72] on div "Account" at bounding box center [637, 72] width 27 height 9
click at [636, 146] on div "Tags" at bounding box center [620, 151] width 65 height 13
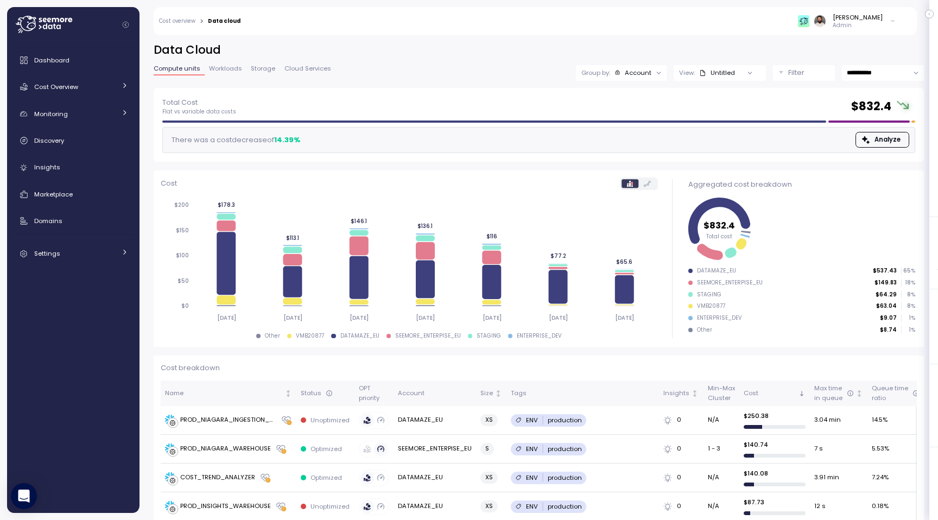
click at [655, 75] on icon at bounding box center [658, 72] width 7 height 7
click at [640, 145] on div "Tags" at bounding box center [620, 151] width 65 height 13
click at [501, 90] on div "Total Cost Flat vs variable data costs $ 832.4 There was a cost decrease of 14.…" at bounding box center [539, 125] width 770 height 74
click at [781, 66] on button "Filter" at bounding box center [804, 73] width 62 height 16
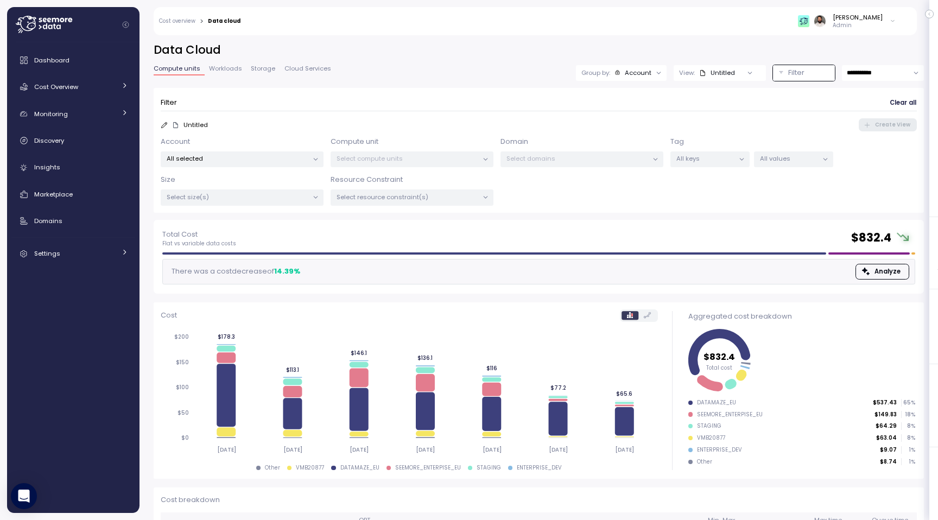
click at [726, 161] on p "All keys" at bounding box center [705, 158] width 58 height 9
click at [713, 237] on div "ENV only" at bounding box center [710, 235] width 114 height 13
click at [799, 161] on p "All values" at bounding box center [789, 158] width 58 height 9
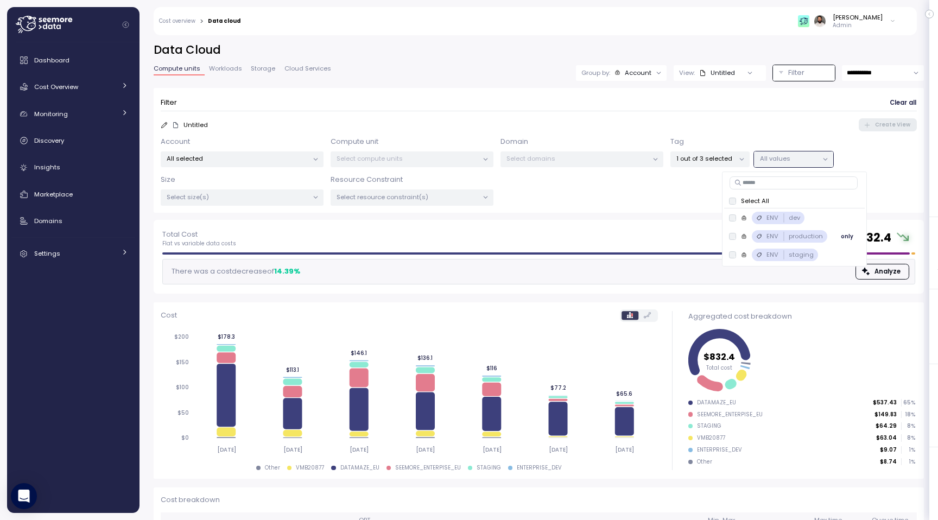
click at [855, 236] on button "only" at bounding box center [847, 235] width 26 height 13
